Goal: Information Seeking & Learning: Learn about a topic

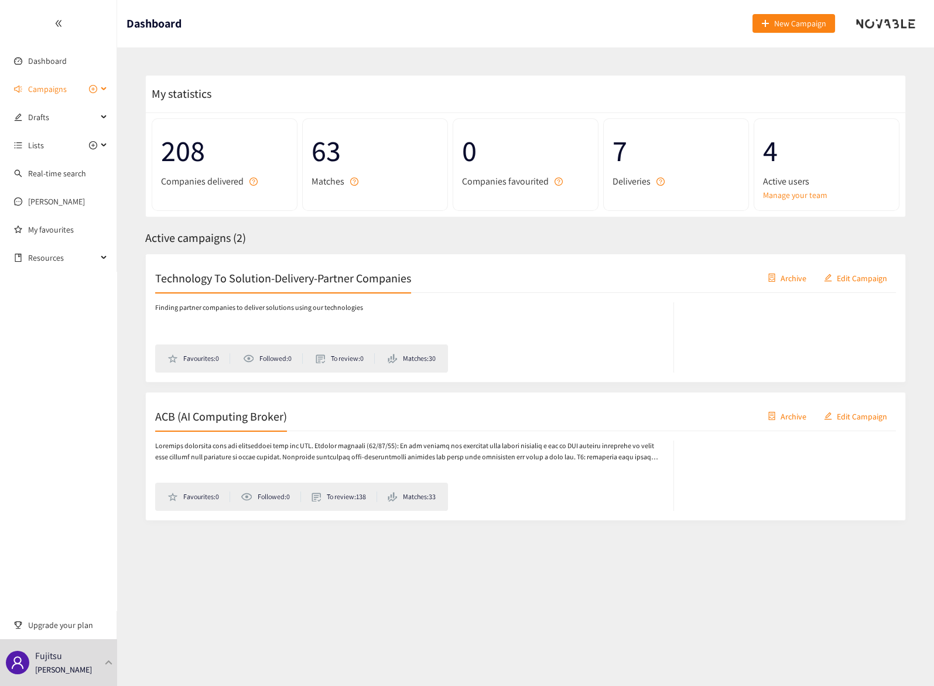
click at [105, 88] on div "Campaigns" at bounding box center [58, 88] width 117 height 23
click at [59, 148] on link "ACB (AI Computing Broker)" at bounding box center [75, 145] width 94 height 11
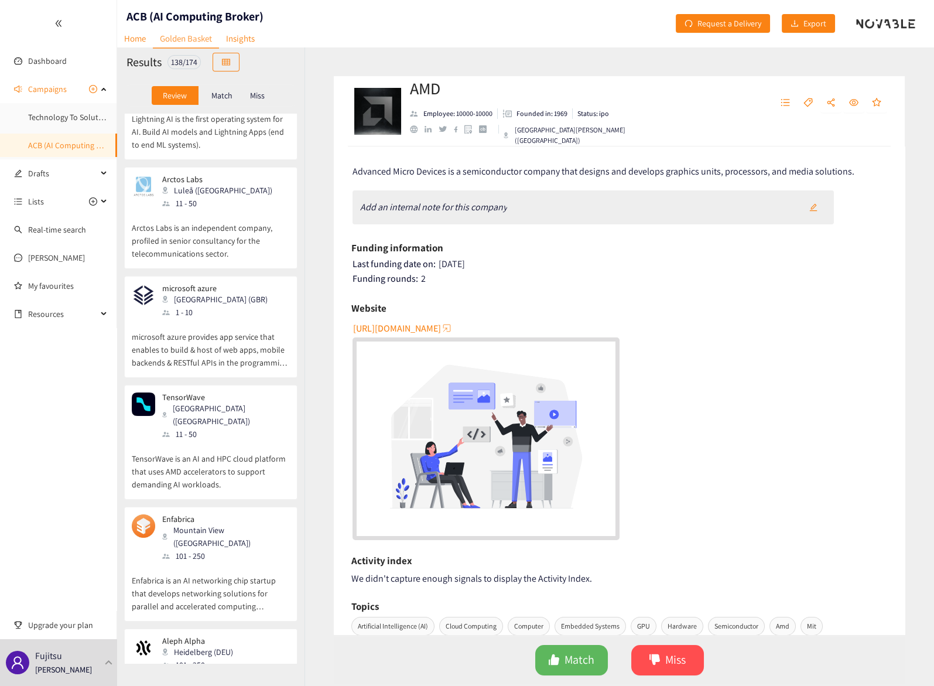
scroll to position [390, 0]
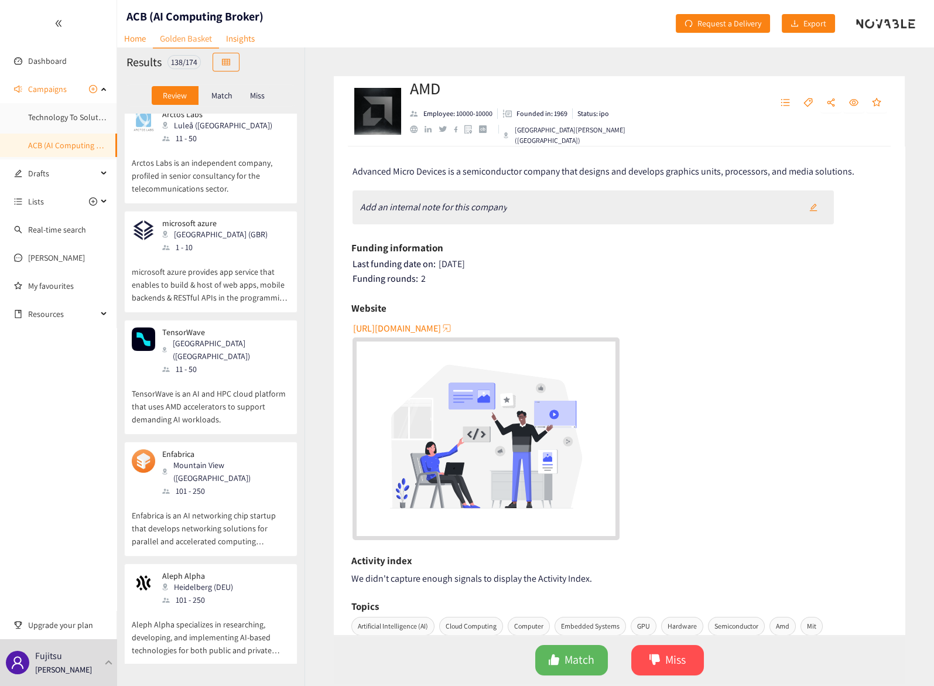
click at [337, 13] on header "ACB (AI Computing Broker) Home Golden Basket Insights Request a Delivery Export" at bounding box center [525, 23] width 817 height 47
click at [237, 42] on div "Display Companies in a Table View" at bounding box center [230, 36] width 128 height 28
click at [244, 39] on link "Insights" at bounding box center [240, 38] width 43 height 18
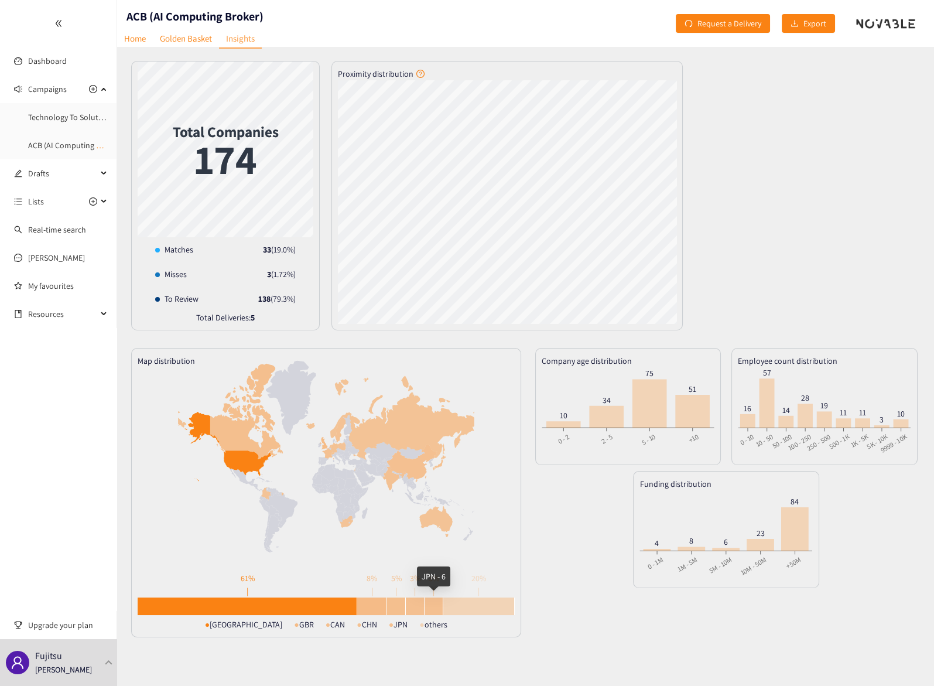
click at [433, 605] on div at bounding box center [434, 606] width 19 height 18
drag, startPoint x: 488, startPoint y: 19, endPoint x: 441, endPoint y: 30, distance: 48.2
click at [488, 19] on header "ACB (AI Computing Broker) Home Golden Basket Insights Request a Delivery Export" at bounding box center [525, 23] width 817 height 47
click at [185, 42] on link "Golden Basket" at bounding box center [186, 38] width 66 height 18
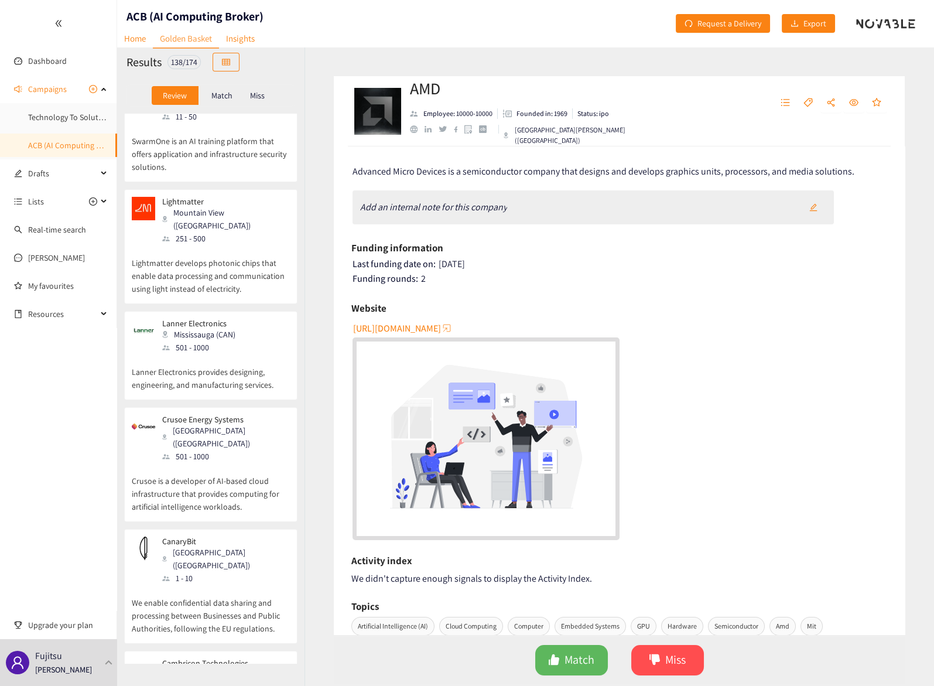
scroll to position [4816, 0]
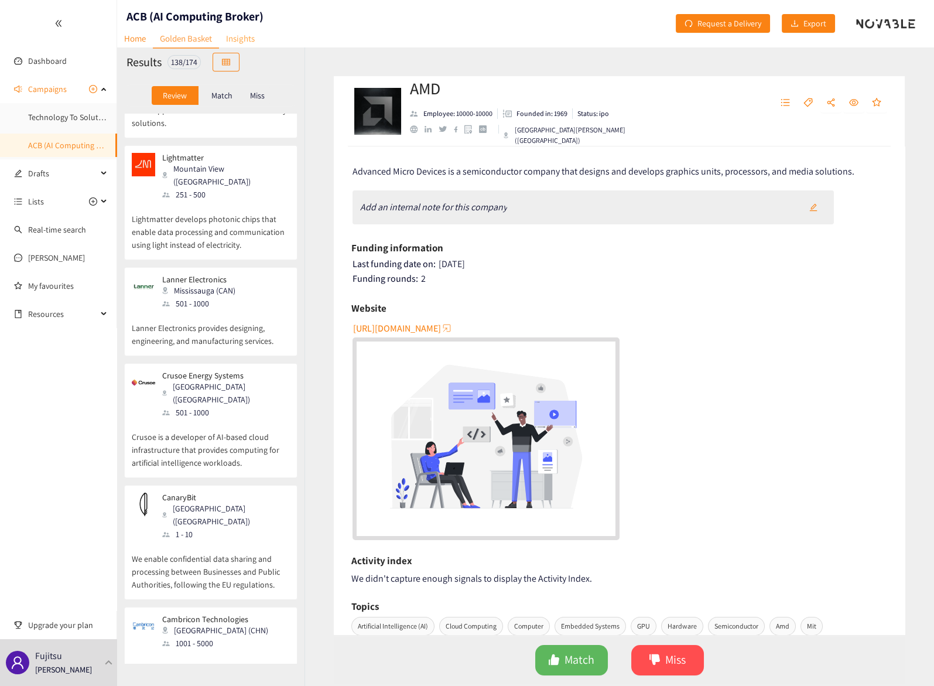
click at [240, 36] on link "Insights" at bounding box center [240, 38] width 43 height 18
